Goal: Transaction & Acquisition: Purchase product/service

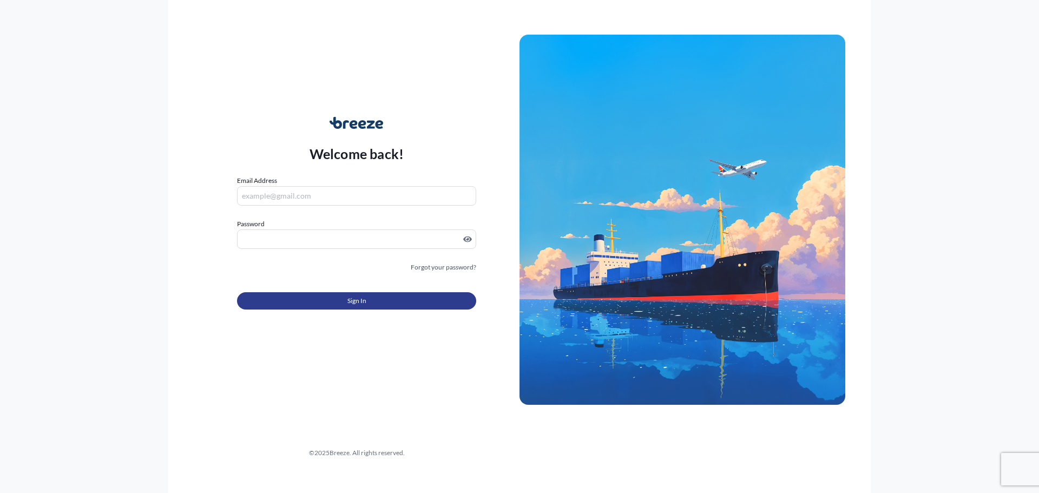
type input "[PERSON_NAME][EMAIL_ADDRESS][DOMAIN_NAME]"
click at [345, 303] on button "Sign In" at bounding box center [356, 300] width 239 height 17
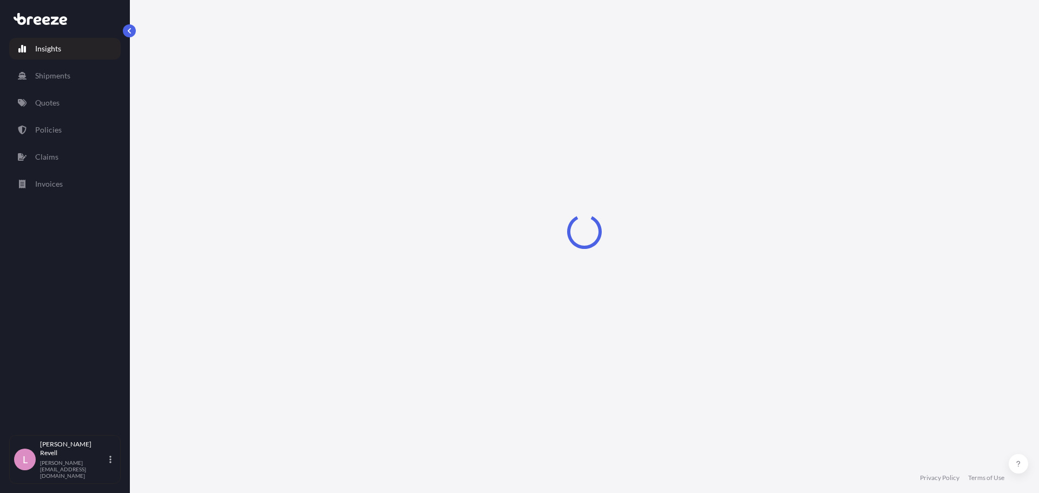
select select "2025"
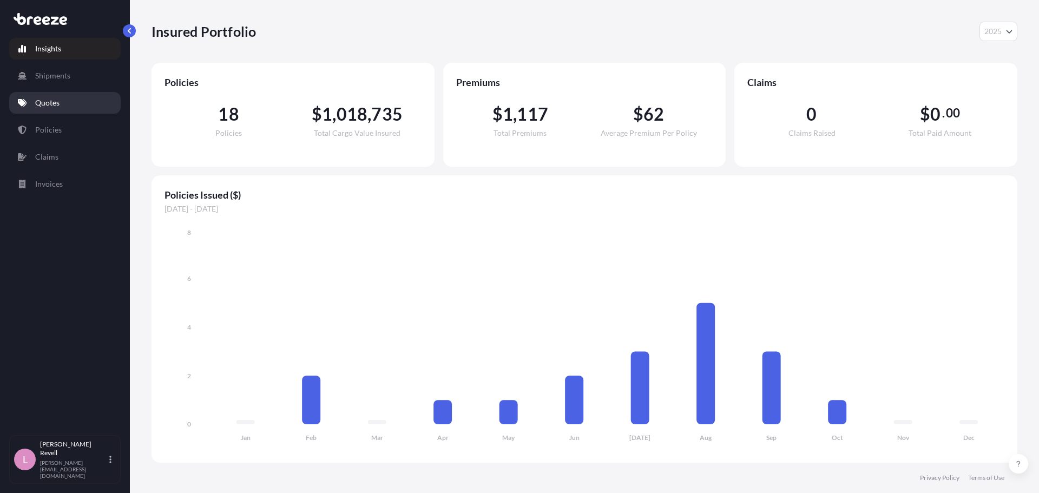
click at [64, 103] on link "Quotes" at bounding box center [65, 103] width 112 height 22
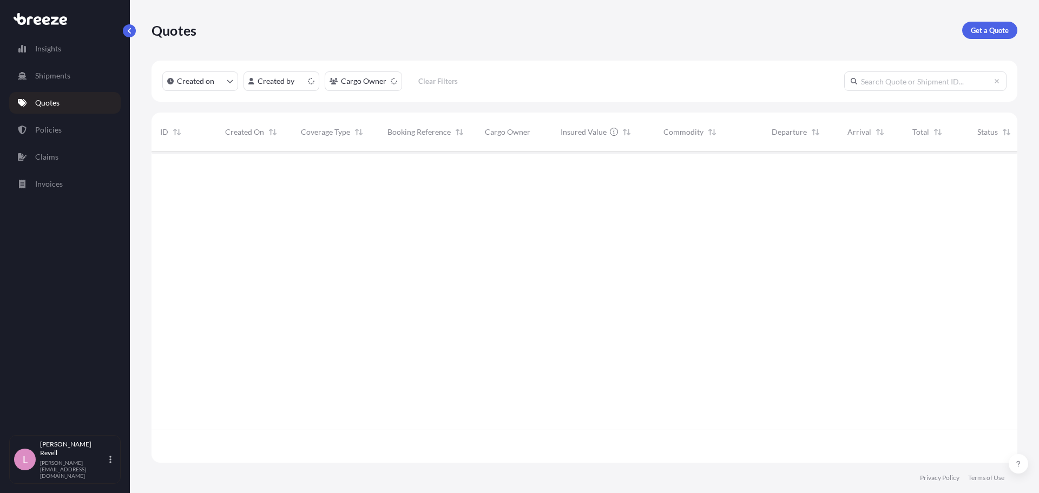
scroll to position [309, 858]
click at [978, 32] on p "Get a Quote" at bounding box center [990, 30] width 38 height 11
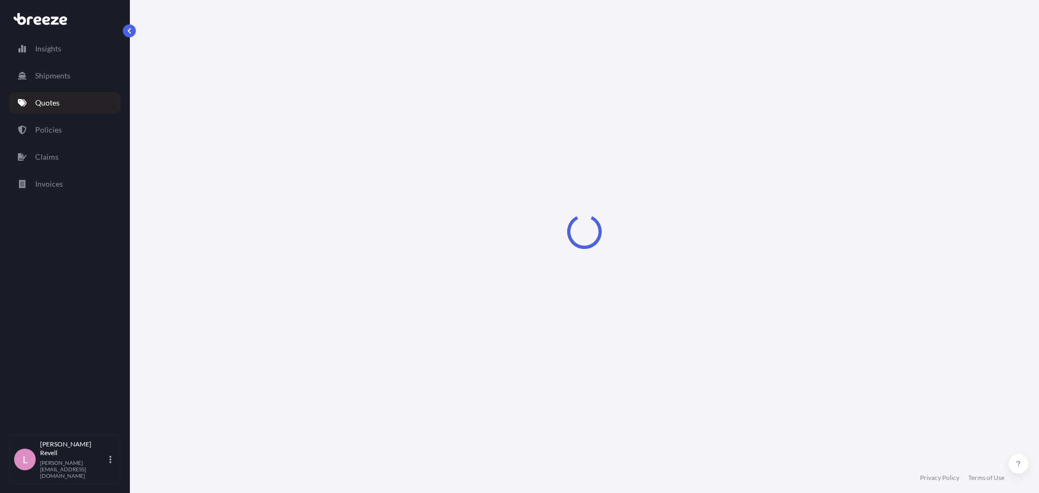
select select "Sea"
select select "1"
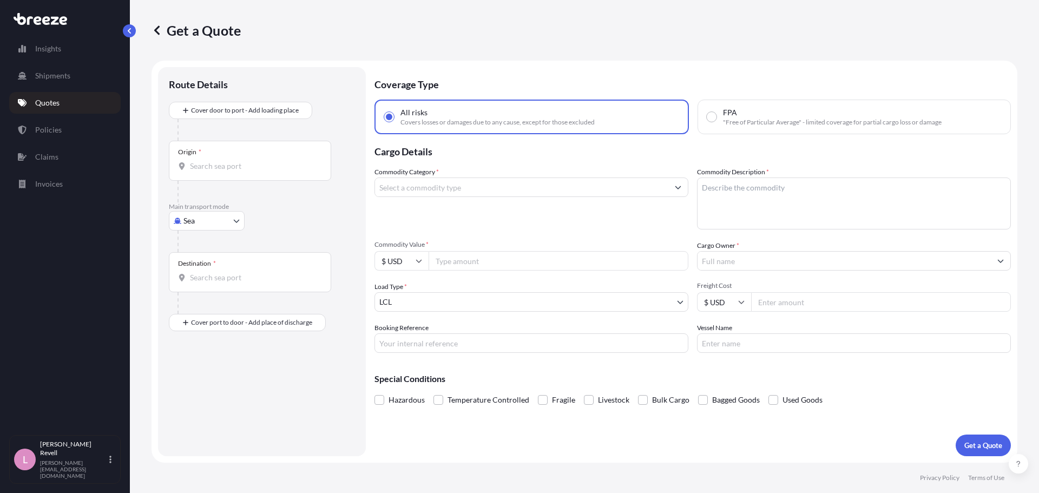
click at [222, 217] on body "Insights Shipments Quotes Policies Claims Invoices L [PERSON_NAME] [PERSON_NAME…" at bounding box center [519, 246] width 1039 height 493
click at [217, 290] on div "Road" at bounding box center [206, 287] width 67 height 19
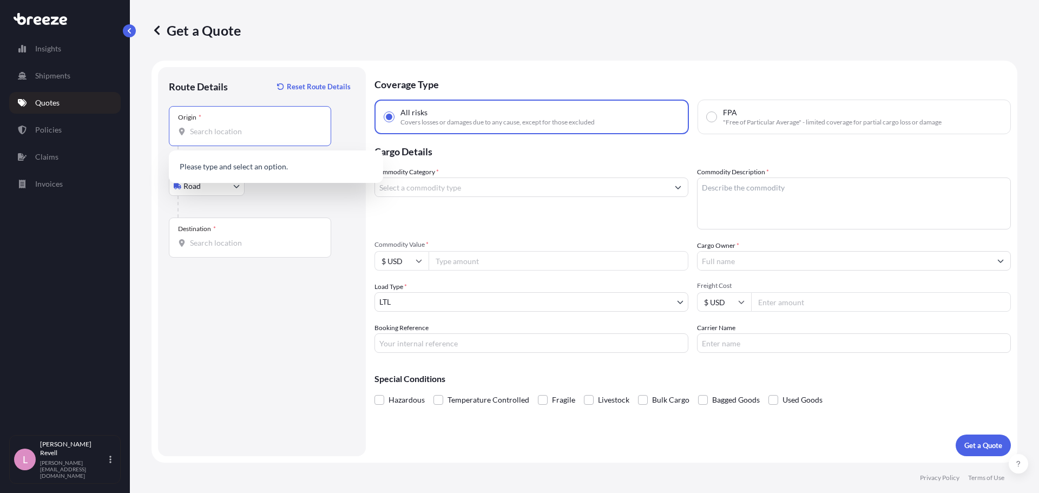
click at [242, 135] on input "Origin *" at bounding box center [254, 131] width 128 height 11
click at [209, 191] on body "0 options available. Insights Shipments Quotes Policies Claims Invoices L [PERS…" at bounding box center [519, 246] width 1039 height 493
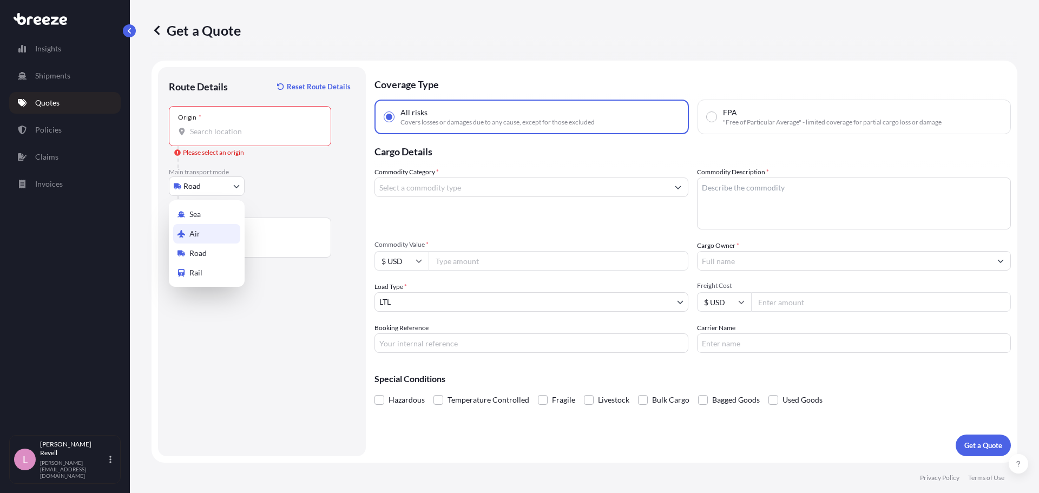
click at [200, 231] on div "Air" at bounding box center [206, 233] width 67 height 19
select select "Air"
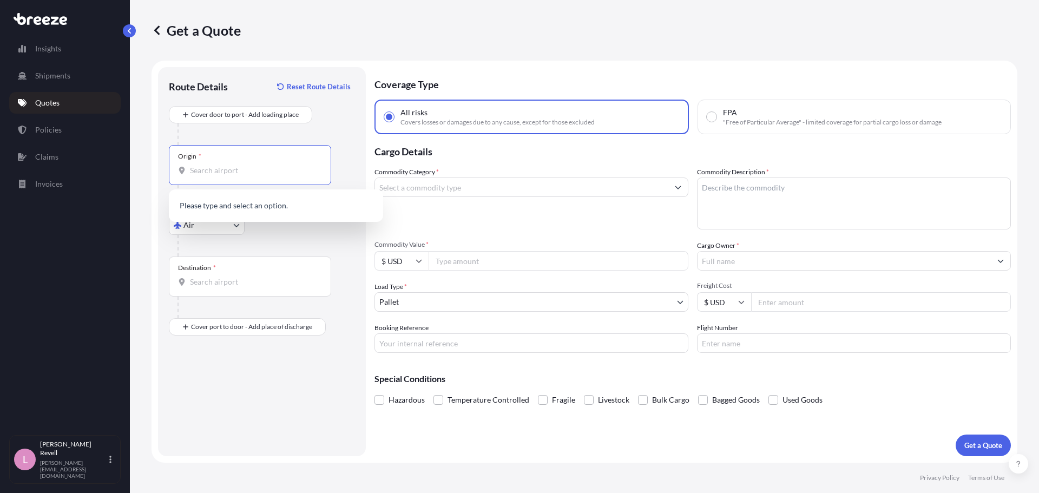
click at [244, 174] on input "Origin *" at bounding box center [254, 170] width 128 height 11
paste input "OX14 4SD"
type input "OX14 4SD"
drag, startPoint x: 244, startPoint y: 174, endPoint x: 152, endPoint y: 172, distance: 92.0
click at [152, 172] on form "Route Details Reset Route Details Cover door to port - Add loading place Place …" at bounding box center [585, 262] width 866 height 402
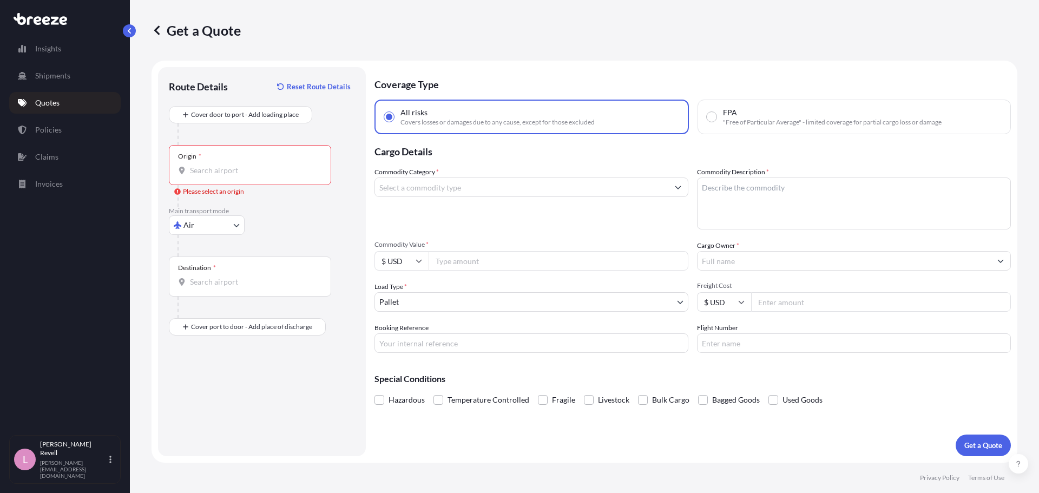
click at [231, 164] on div "Origin *" at bounding box center [250, 165] width 162 height 40
click at [231, 165] on input "Origin * Please select an origin" at bounding box center [254, 170] width 128 height 11
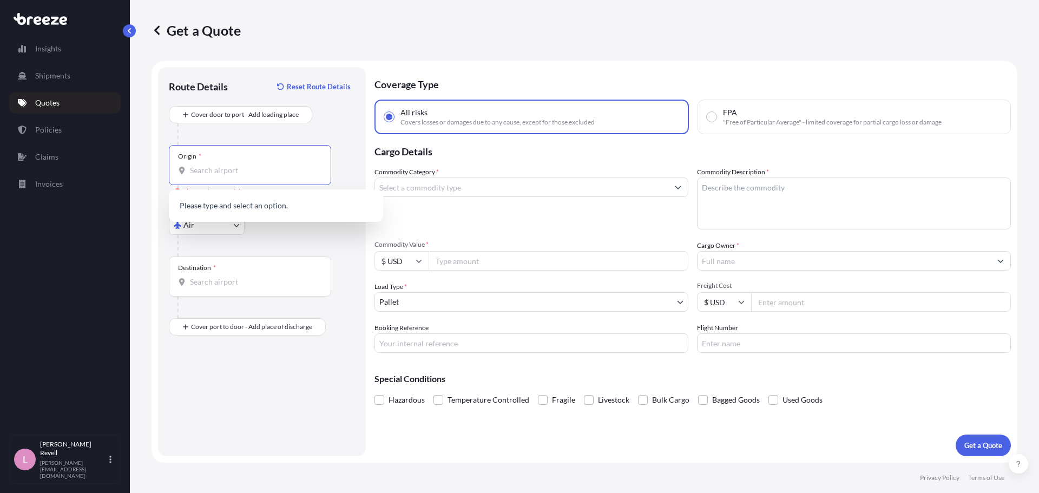
paste input "[GEOGRAPHIC_DATA]"
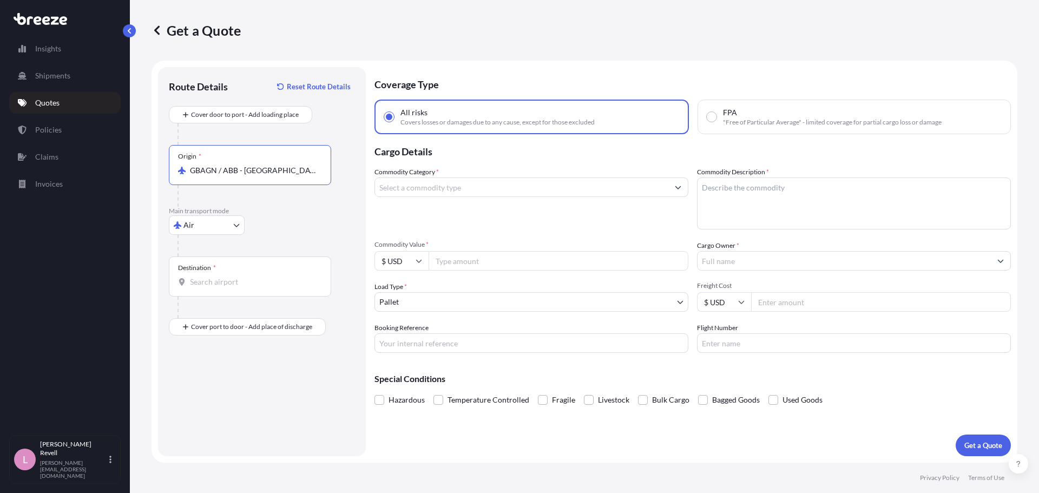
type input "GBAGN / ABB - [GEOGRAPHIC_DATA], [GEOGRAPHIC_DATA]"
click at [215, 285] on input "Destination *" at bounding box center [254, 282] width 128 height 11
paste input "[GEOGRAPHIC_DATA]"
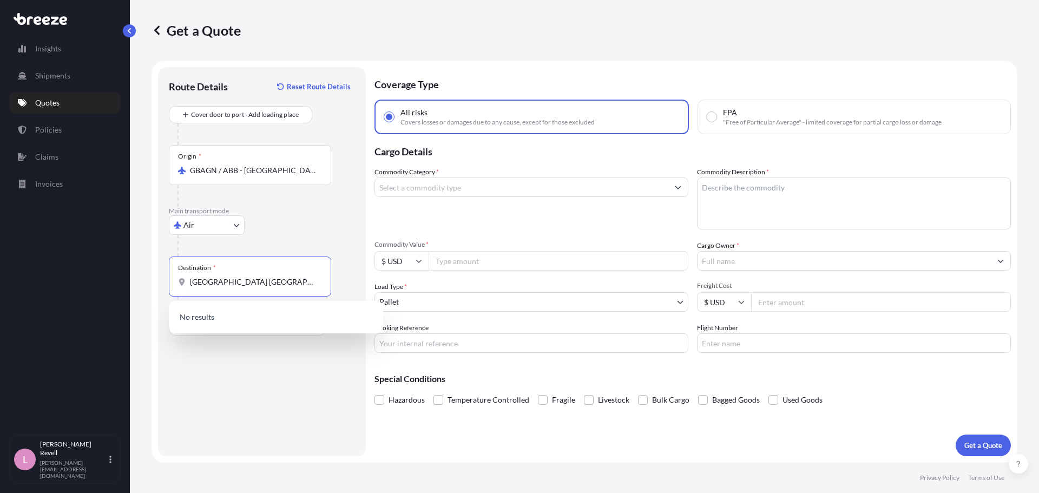
type input "[GEOGRAPHIC_DATA] [GEOGRAPHIC_DATA]"
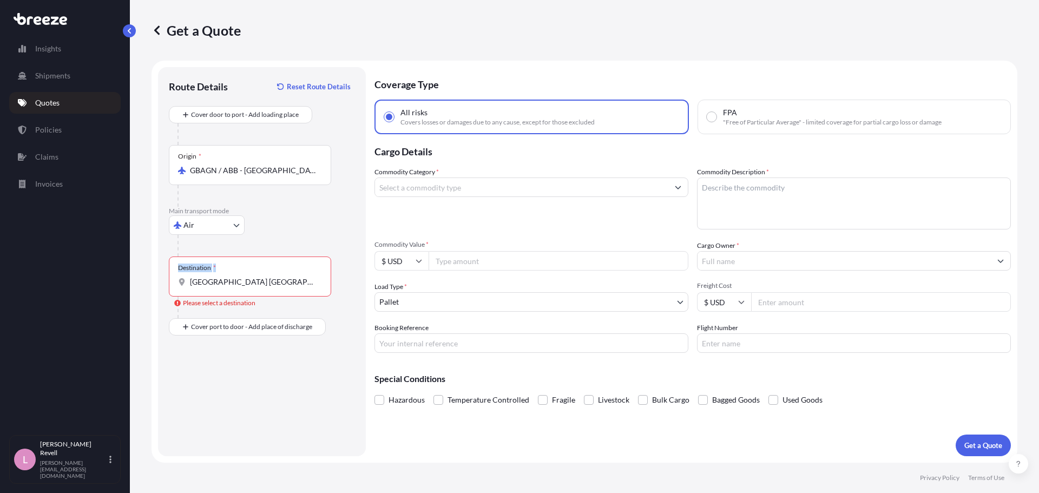
drag, startPoint x: 251, startPoint y: 291, endPoint x: 152, endPoint y: 283, distance: 99.3
click at [152, 283] on form "Route Details Reset Route Details Cover door to port - Add loading place Place …" at bounding box center [585, 262] width 866 height 402
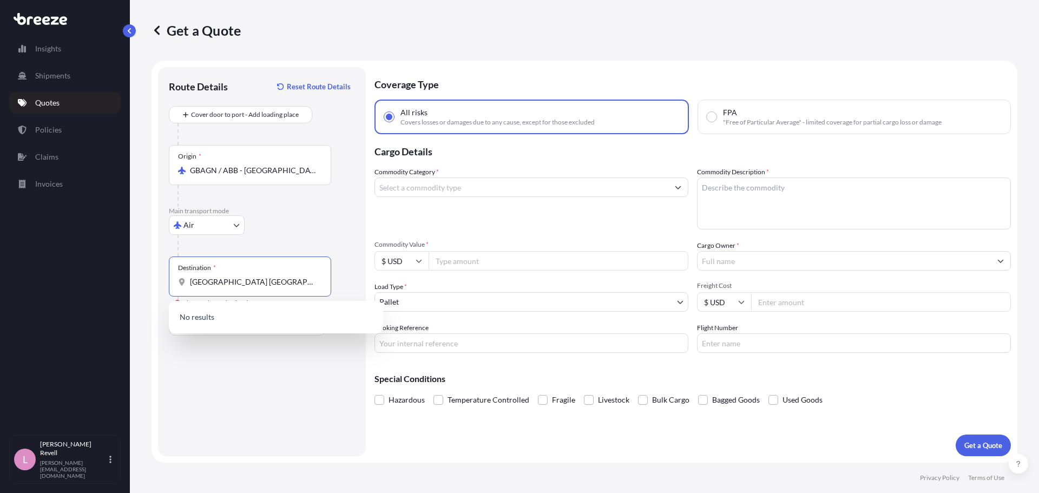
click at [217, 283] on input "[GEOGRAPHIC_DATA] [GEOGRAPHIC_DATA]" at bounding box center [254, 282] width 128 height 11
drag, startPoint x: 239, startPoint y: 286, endPoint x: 164, endPoint y: 284, distance: 75.3
click at [164, 284] on div "Route Details Reset Route Details Cover door to port - Add loading place Place …" at bounding box center [262, 261] width 208 height 389
click at [240, 284] on input "Destination * Please select a destination" at bounding box center [254, 282] width 128 height 11
paste input "[GEOGRAPHIC_DATA]"
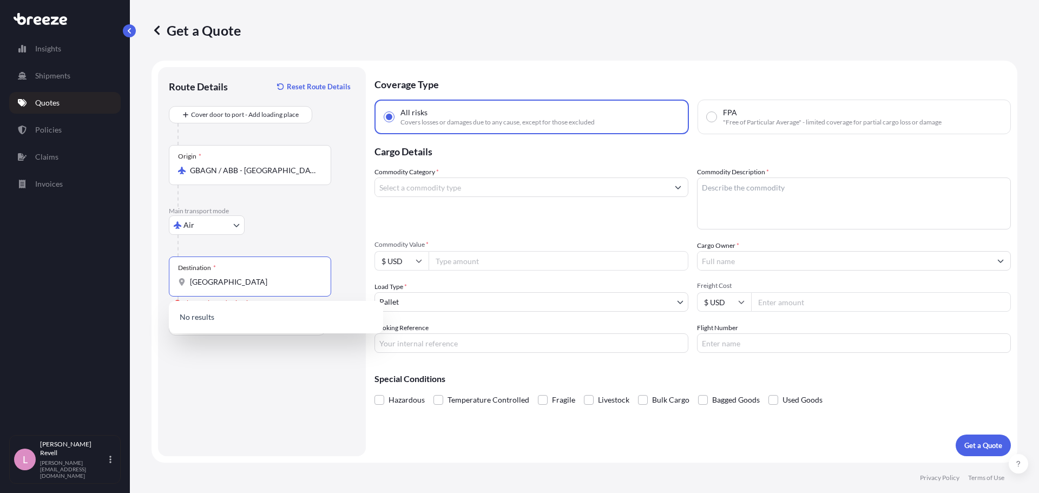
drag, startPoint x: 247, startPoint y: 284, endPoint x: 204, endPoint y: 281, distance: 43.4
click at [204, 281] on input "[GEOGRAPHIC_DATA]" at bounding box center [254, 282] width 128 height 11
click at [235, 316] on span "US JFK - [PERSON_NAME] Apt/[US_STATE], [GEOGRAPHIC_DATA]" at bounding box center [290, 321] width 169 height 22
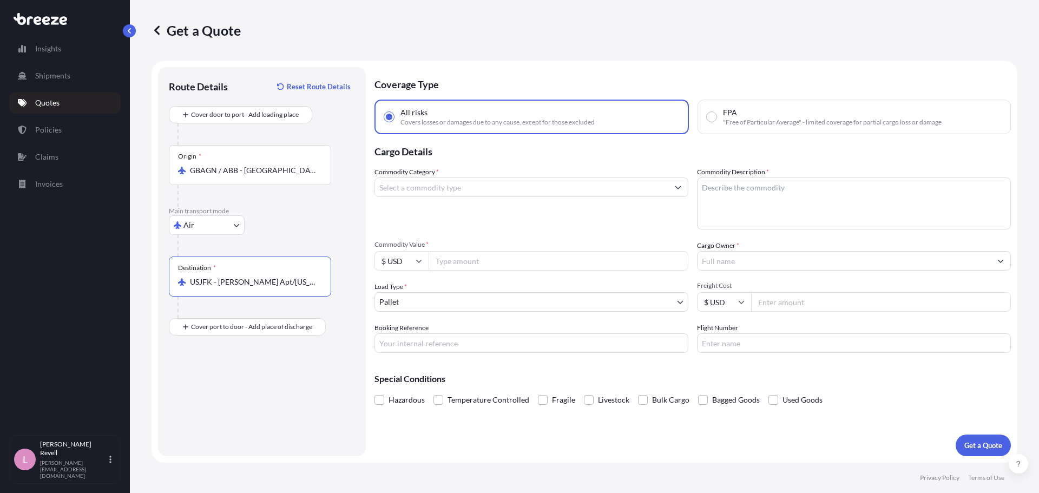
type input "USJFK - [PERSON_NAME] Apt/[US_STATE], [GEOGRAPHIC_DATA]"
click at [466, 190] on input "Commodity Category *" at bounding box center [521, 187] width 293 height 19
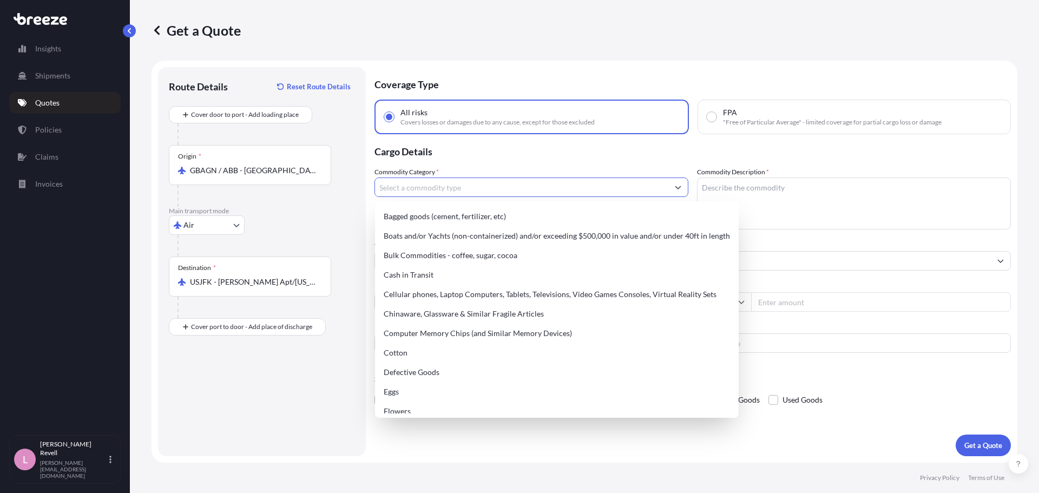
scroll to position [76, 0]
click at [539, 432] on div "Coverage Type All risks Covers losses or damages due to any cause, except for t…" at bounding box center [693, 261] width 637 height 389
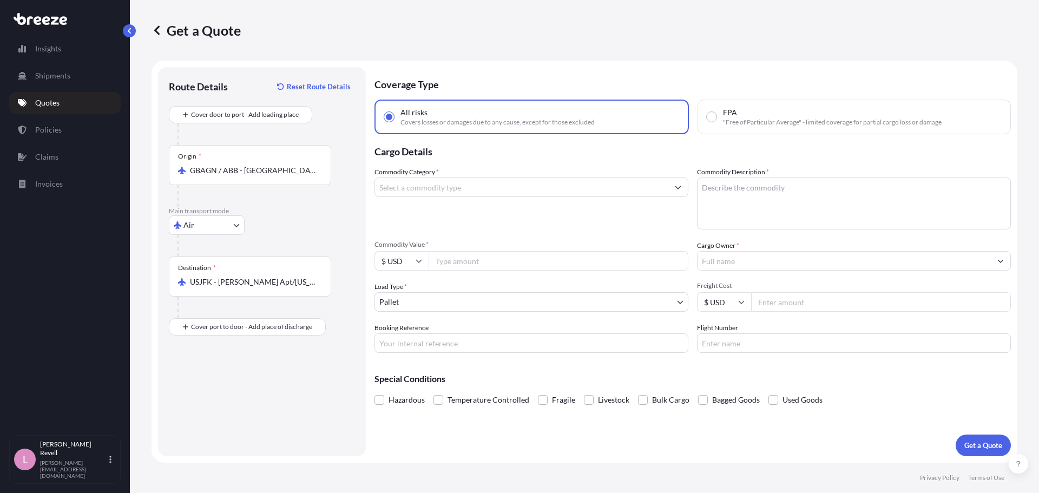
click at [455, 191] on input "Commodity Category *" at bounding box center [521, 187] width 293 height 19
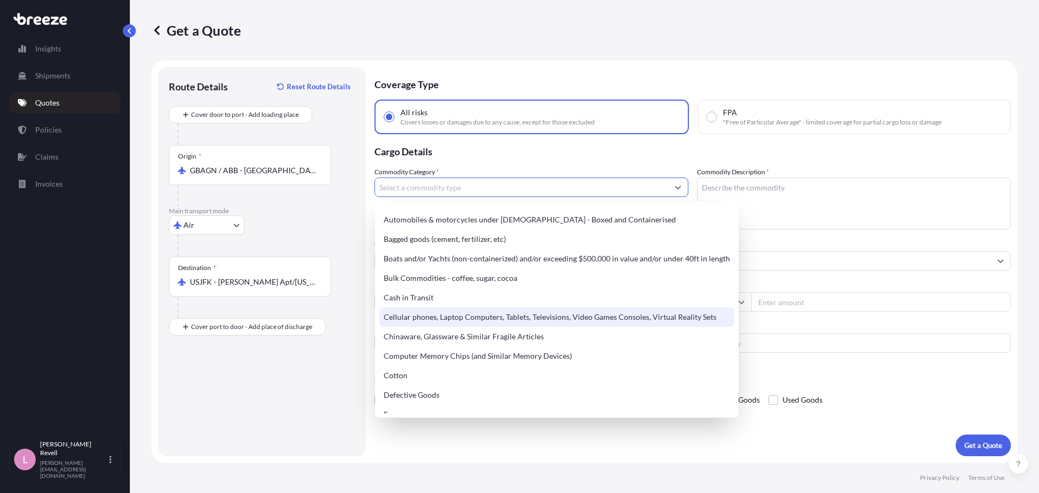
scroll to position [108, 0]
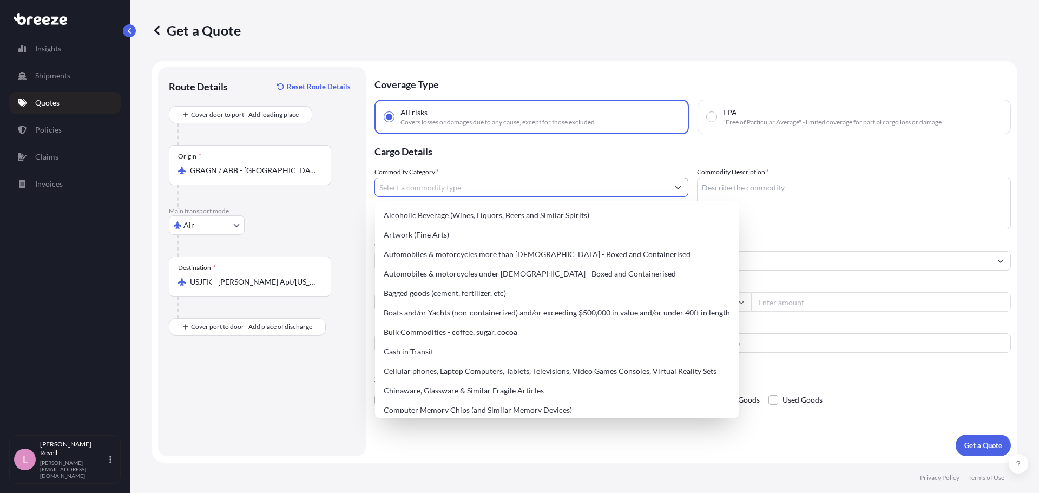
click at [477, 185] on input "Commodity Category *" at bounding box center [521, 187] width 293 height 19
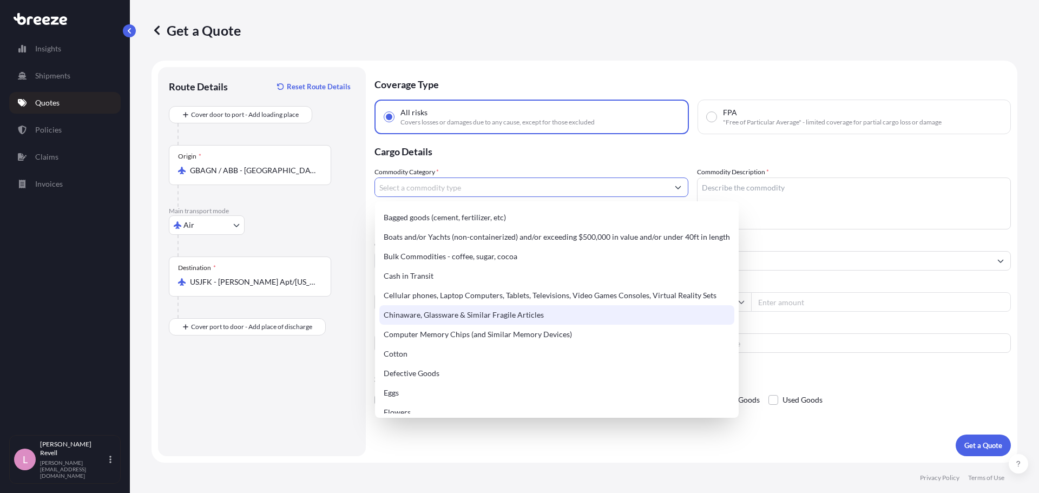
scroll to position [130, 0]
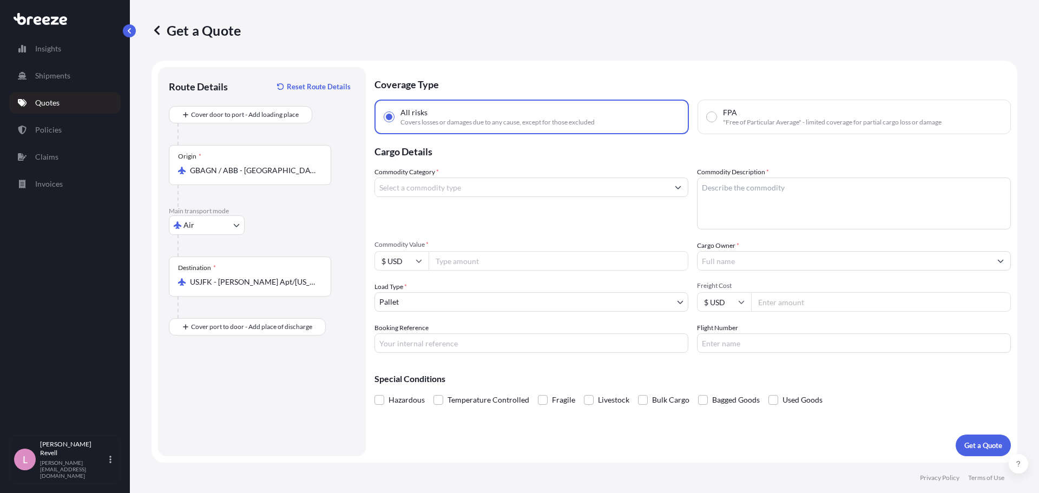
click at [647, 184] on input "Commodity Category *" at bounding box center [521, 187] width 293 height 19
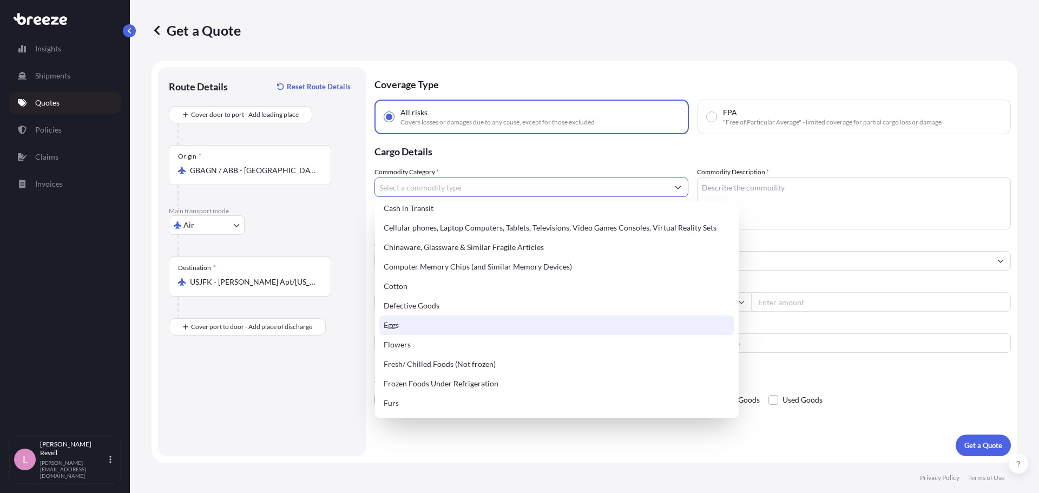
scroll to position [162, 0]
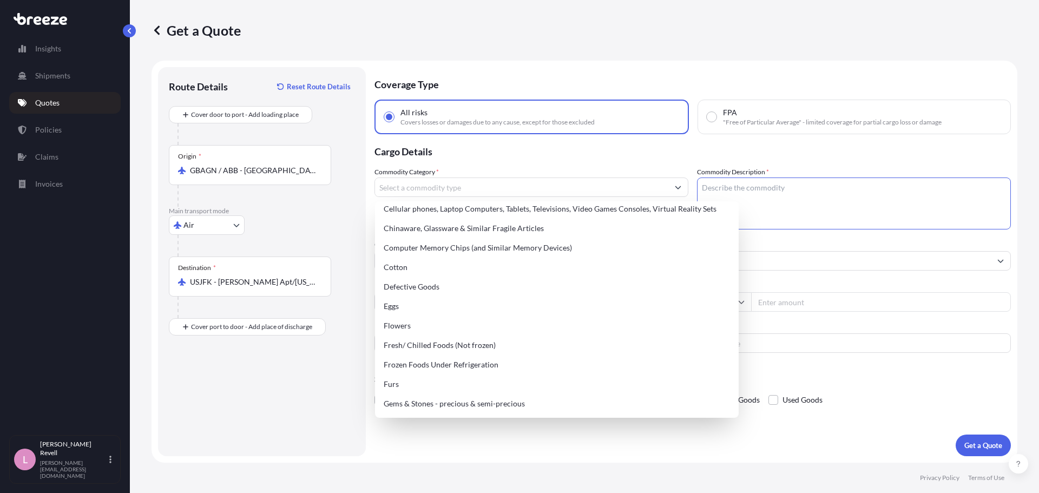
click at [856, 195] on textarea "Commodity Description *" at bounding box center [854, 204] width 314 height 52
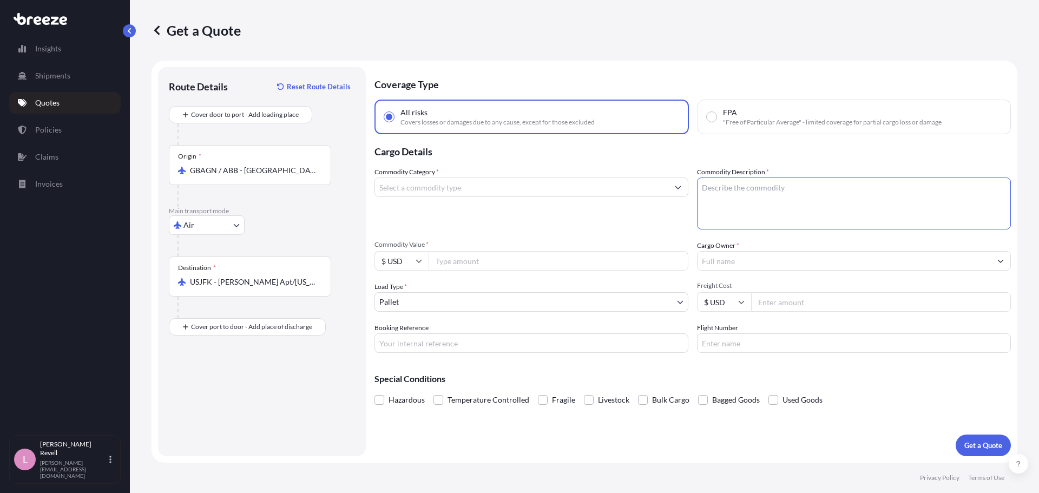
click at [524, 187] on input "Commodity Category *" at bounding box center [521, 187] width 293 height 19
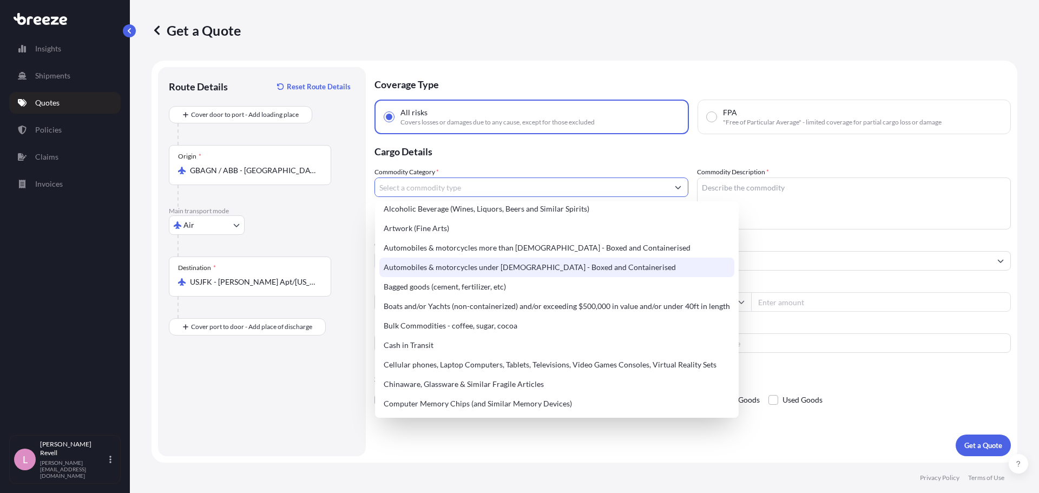
scroll to position [0, 0]
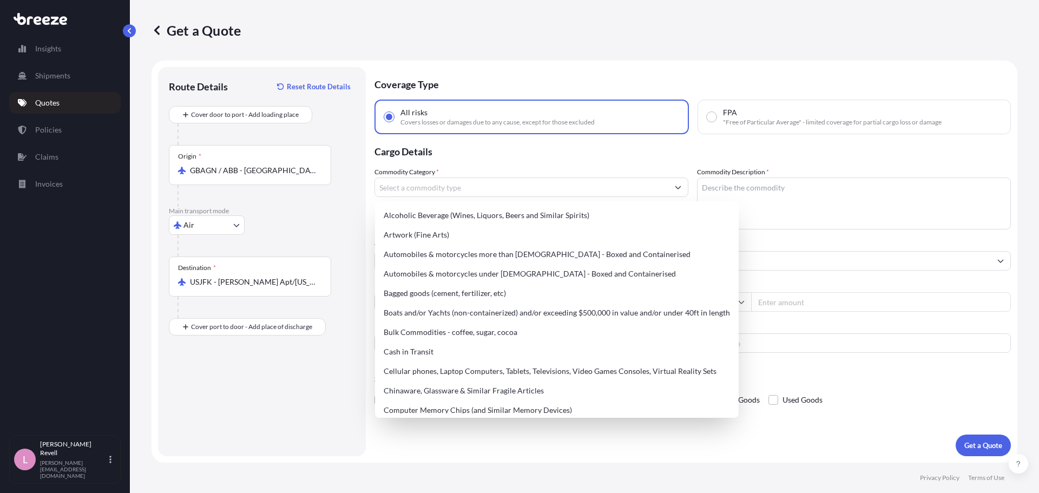
click at [514, 164] on p "Cargo Details" at bounding box center [693, 150] width 637 height 32
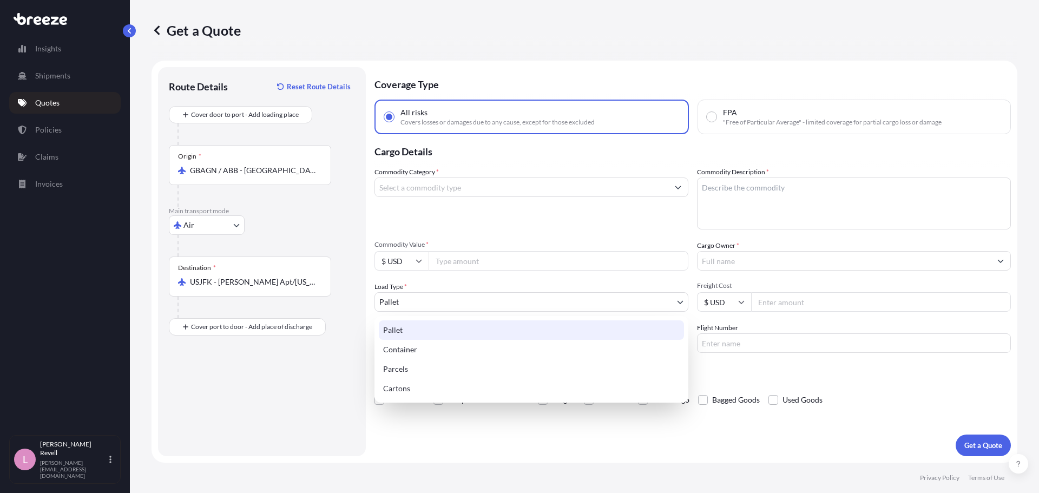
click at [580, 302] on body "Insights Shipments Quotes Policies Claims Invoices L [PERSON_NAME] [PERSON_NAME…" at bounding box center [519, 246] width 1039 height 493
